Goal: Check status

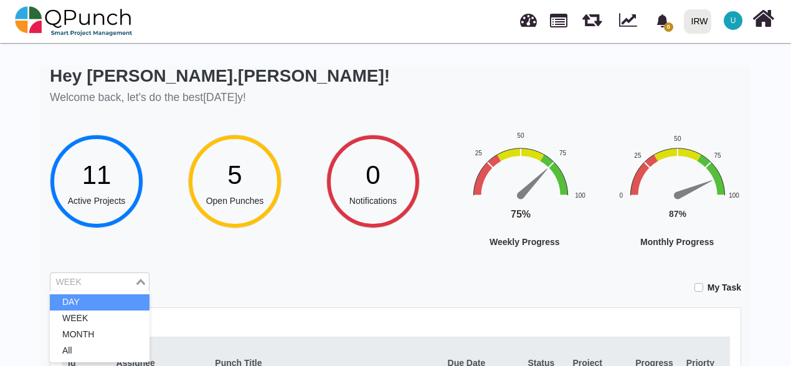
scroll to position [125, 0]
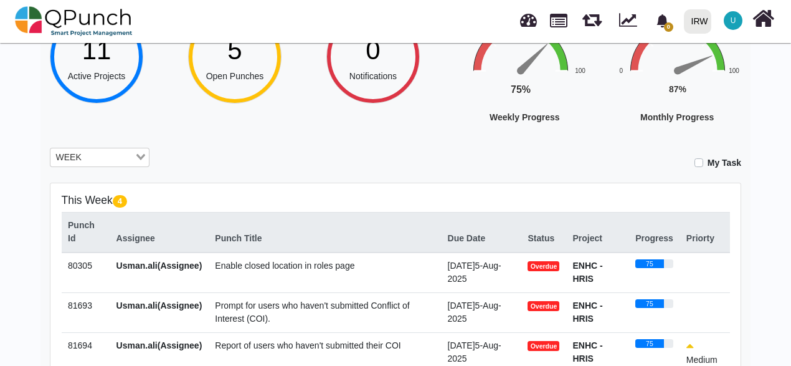
click at [137, 157] on icon "Search for option" at bounding box center [140, 157] width 9 height 6
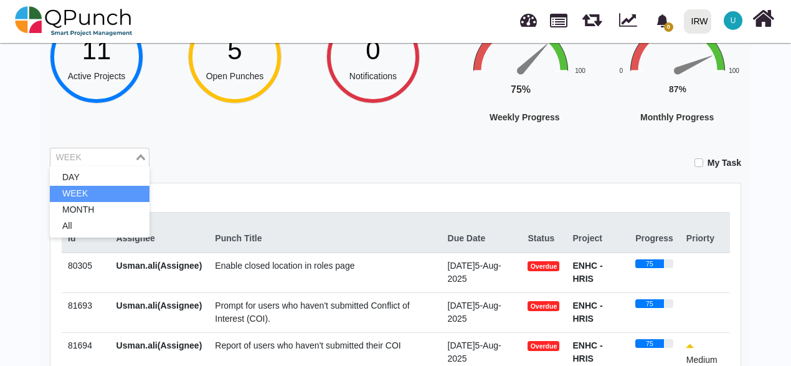
click at [137, 157] on icon "Search for option" at bounding box center [140, 157] width 9 height 6
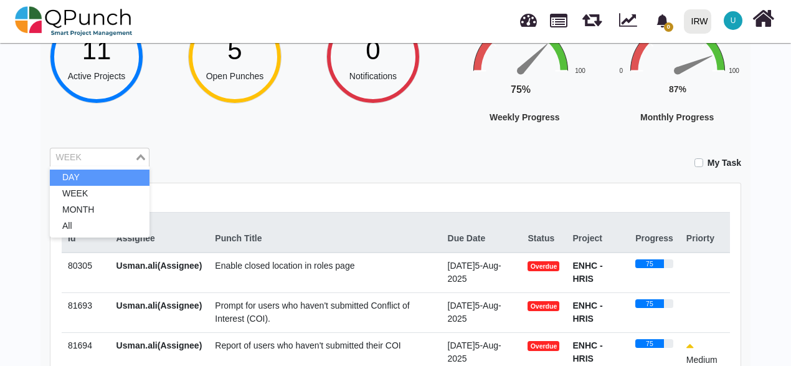
click at [100, 177] on li "DAY" at bounding box center [100, 178] width 100 height 16
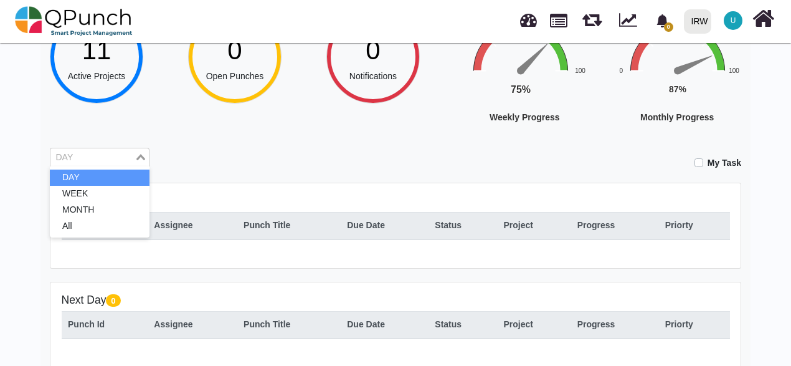
click at [146, 155] on div "Loading..." at bounding box center [142, 156] width 14 height 16
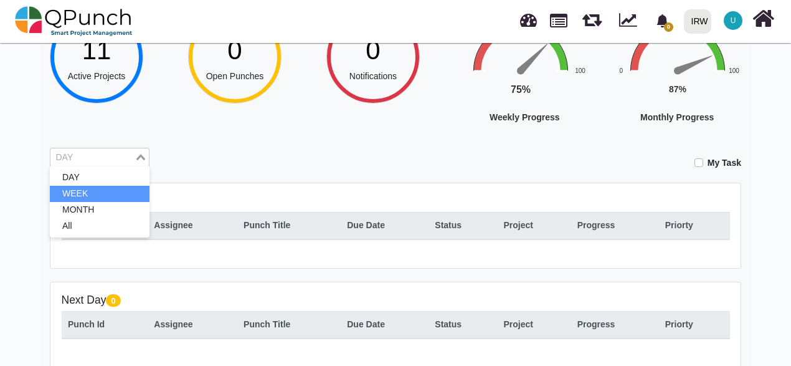
click at [81, 193] on li "WEEK" at bounding box center [100, 194] width 100 height 16
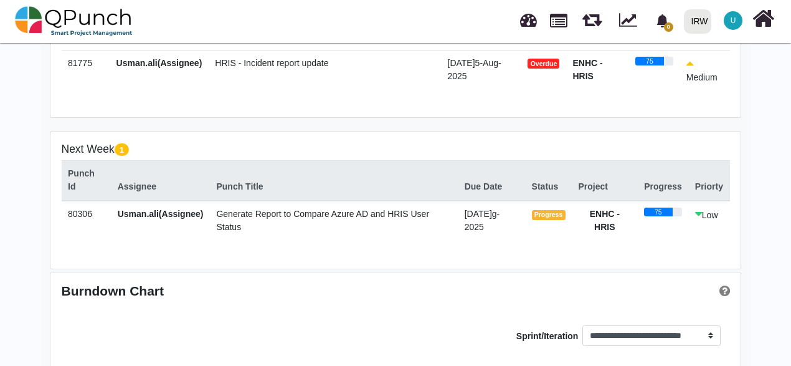
scroll to position [436, 0]
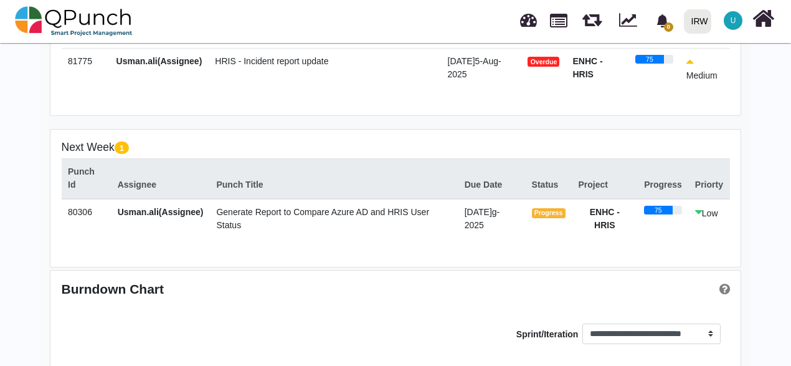
click at [672, 24] on span "0" at bounding box center [668, 26] width 9 height 9
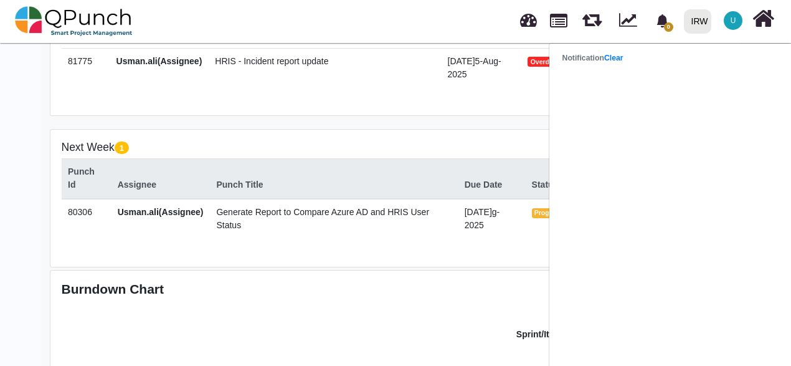
click at [583, 62] on strong "Notification Clear" at bounding box center [593, 58] width 61 height 9
click at [615, 59] on link "Clear" at bounding box center [614, 58] width 19 height 9
click at [492, 71] on td "[DATE]5-Aug-2025" at bounding box center [481, 68] width 80 height 41
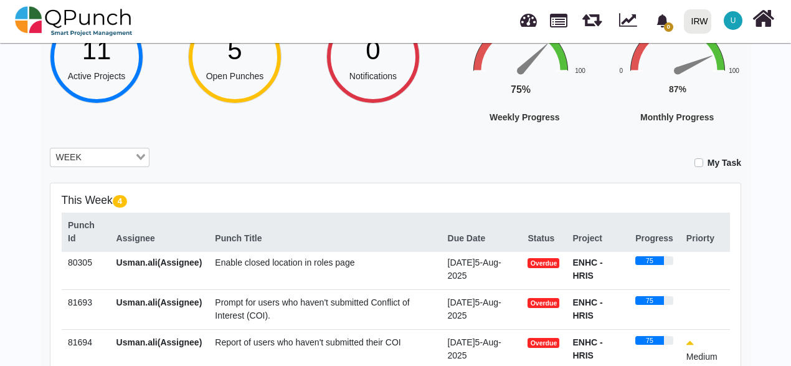
scroll to position [0, 0]
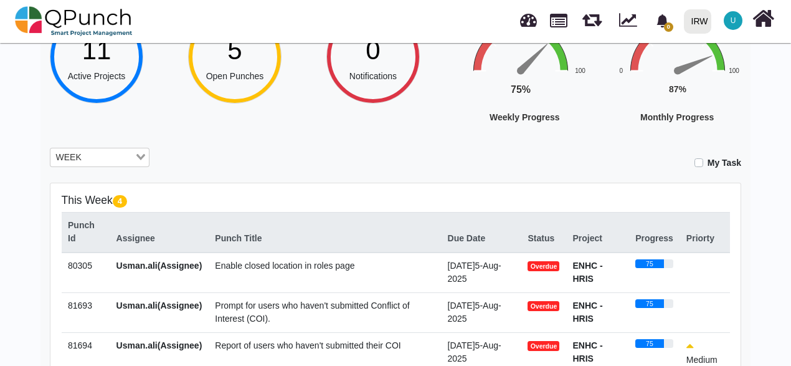
click at [247, 71] on span "Open Punches" at bounding box center [235, 76] width 58 height 10
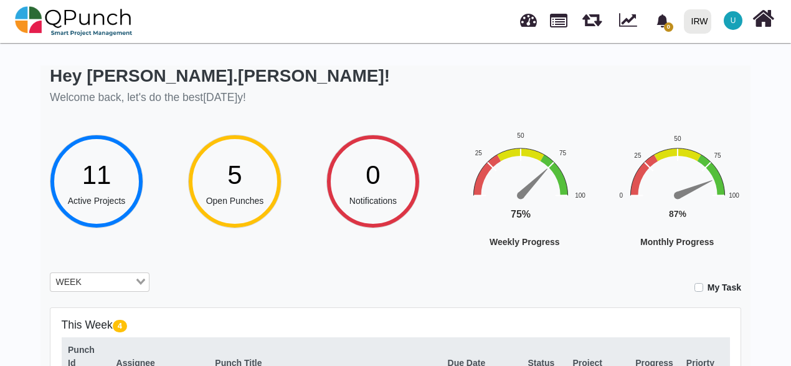
click at [97, 279] on input "Search for option" at bounding box center [109, 282] width 48 height 14
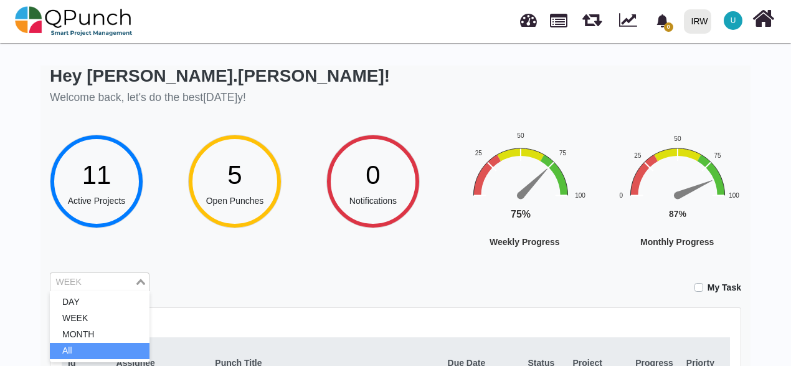
click at [86, 346] on li "All" at bounding box center [100, 351] width 100 height 16
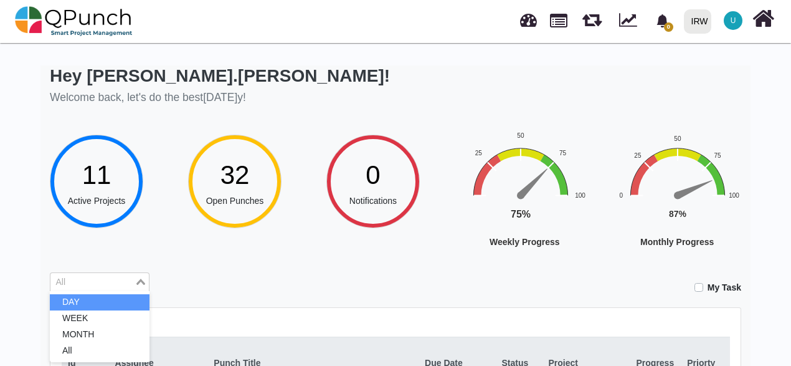
click at [75, 299] on li "DAY" at bounding box center [100, 302] width 100 height 16
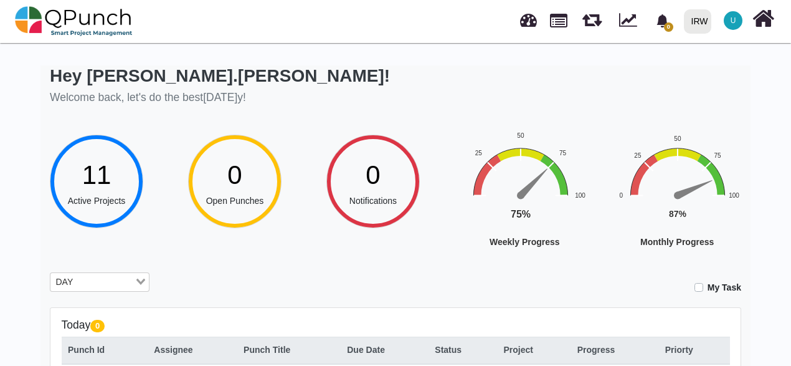
click at [143, 282] on icon "Search for option" at bounding box center [140, 282] width 9 height 6
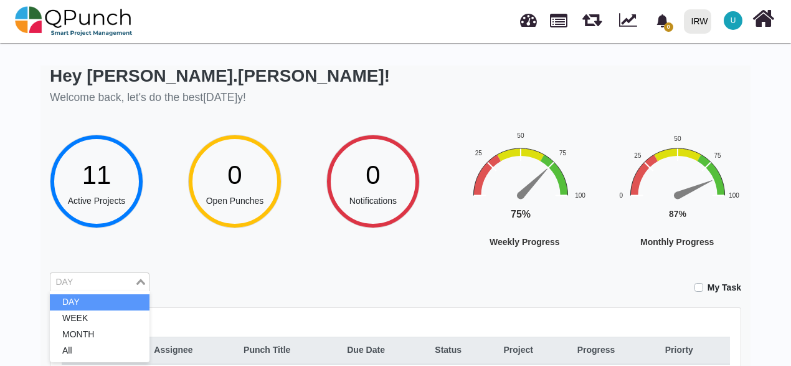
click at [142, 282] on icon "Search for option" at bounding box center [140, 282] width 9 height 6
click at [115, 261] on div "Hey [PERSON_NAME].[PERSON_NAME]! Welcome back, let's do the bes[DATE]ay! 11 Act…" at bounding box center [396, 340] width 710 height 550
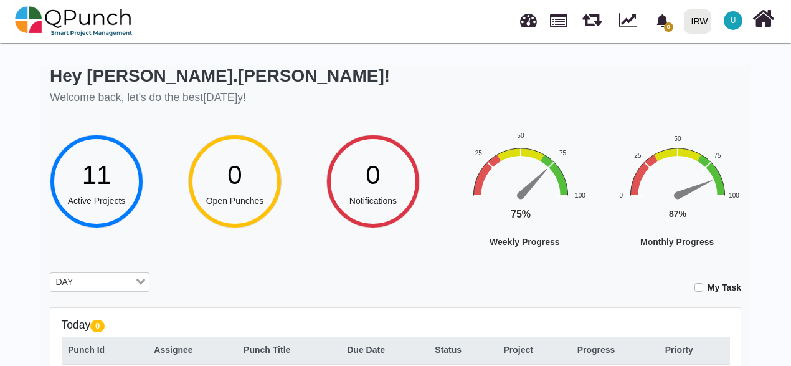
click at [141, 284] on icon "Search for option" at bounding box center [140, 282] width 9 height 6
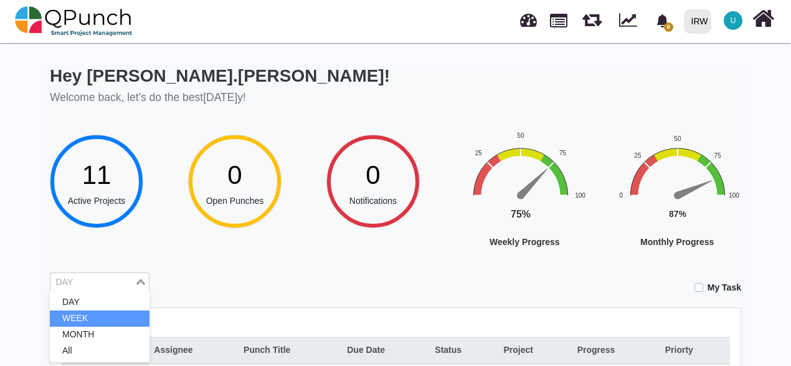
click at [95, 319] on li "WEEK" at bounding box center [100, 318] width 100 height 16
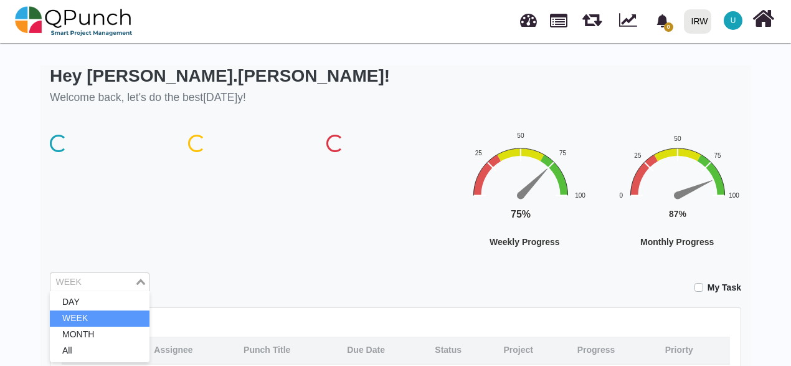
click at [143, 285] on div "Loading..." at bounding box center [142, 281] width 14 height 16
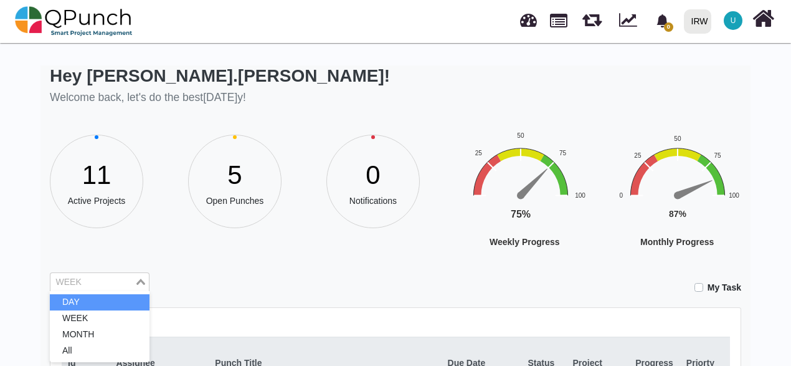
click at [95, 296] on li "DAY" at bounding box center [100, 302] width 100 height 16
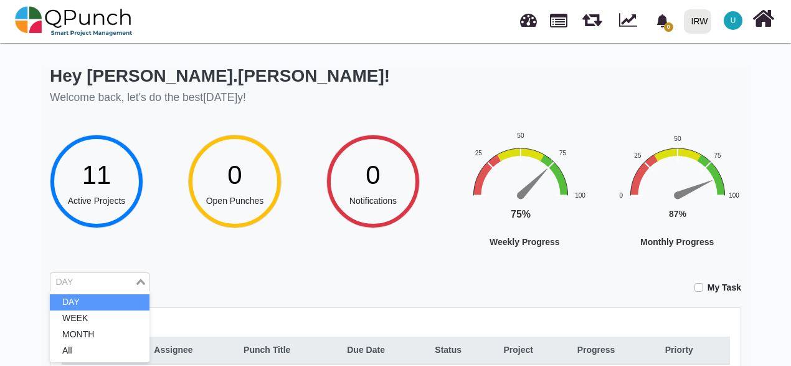
click at [127, 287] on input "Search for option" at bounding box center [93, 282] width 82 height 14
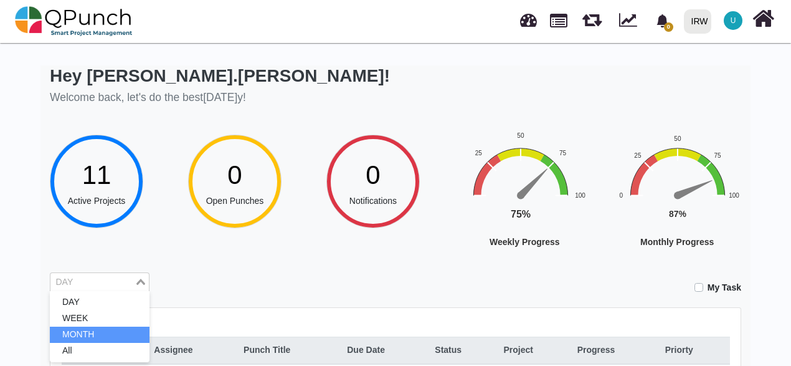
click at [85, 330] on li "MONTH" at bounding box center [100, 335] width 100 height 16
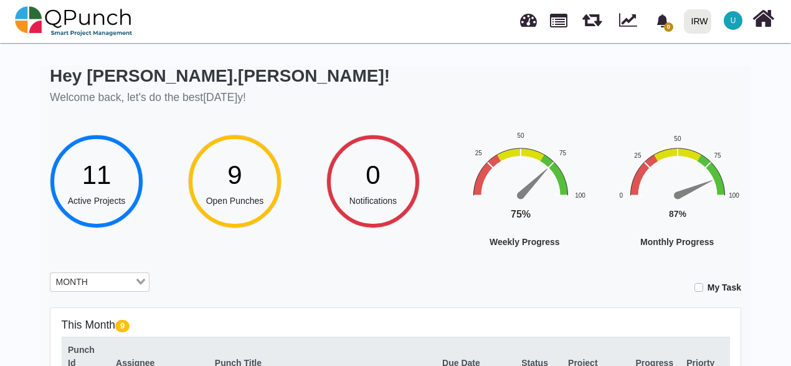
click at [182, 228] on div "11 Active Projects" at bounding box center [119, 191] width 138 height 112
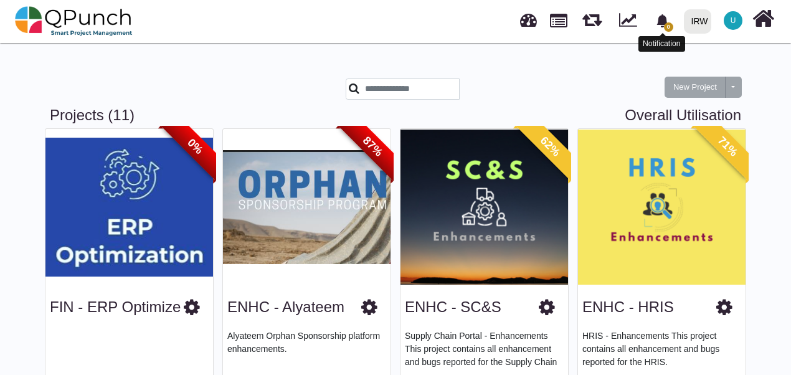
click at [666, 22] on icon "bell fill" at bounding box center [662, 20] width 11 height 13
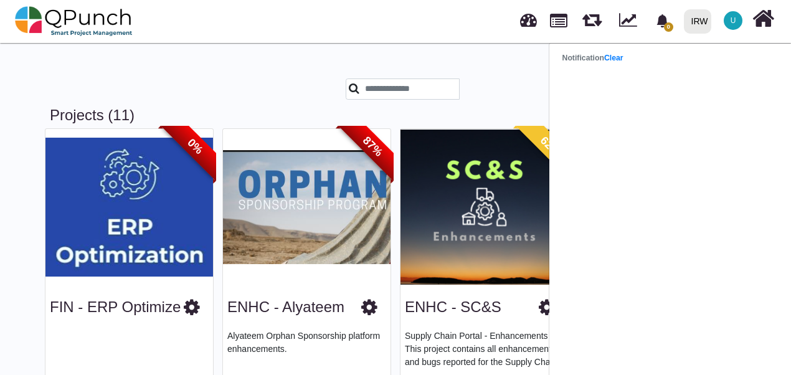
click at [619, 64] on header "Notification Clear" at bounding box center [674, 58] width 249 height 20
click at [618, 59] on link "Clear" at bounding box center [614, 58] width 19 height 9
click at [307, 309] on link "ENHC - Alyateem" at bounding box center [285, 307] width 117 height 17
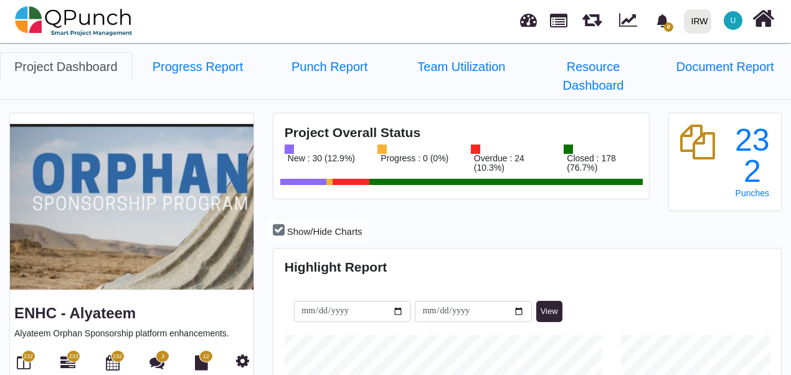
scroll to position [221, 505]
click at [218, 60] on link "Progress Report" at bounding box center [198, 66] width 132 height 29
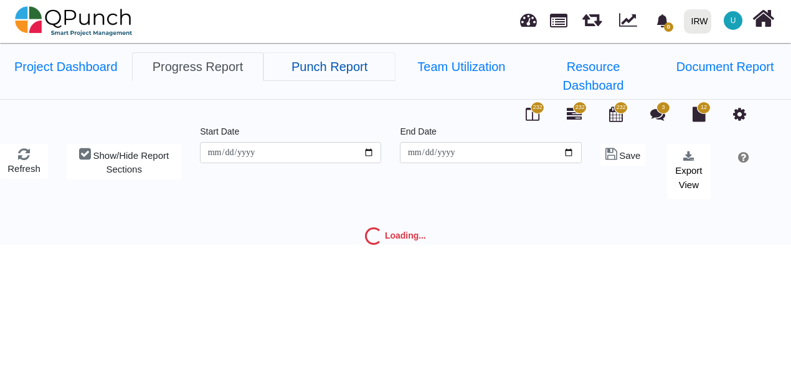
click at [324, 71] on link "Punch Report" at bounding box center [330, 66] width 132 height 29
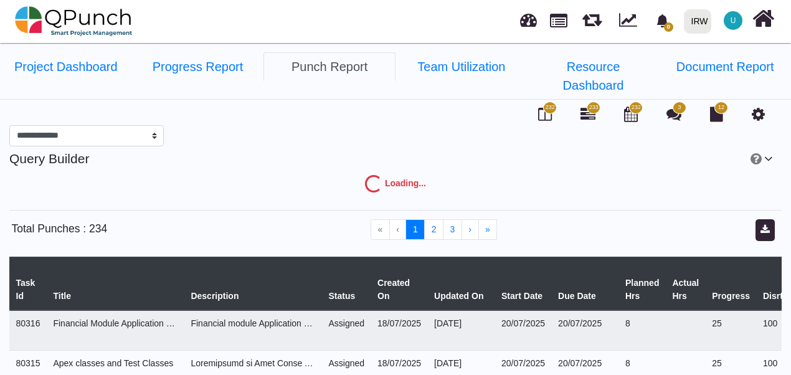
select select "***"
select select "****"
